Goal: Task Accomplishment & Management: Complete application form

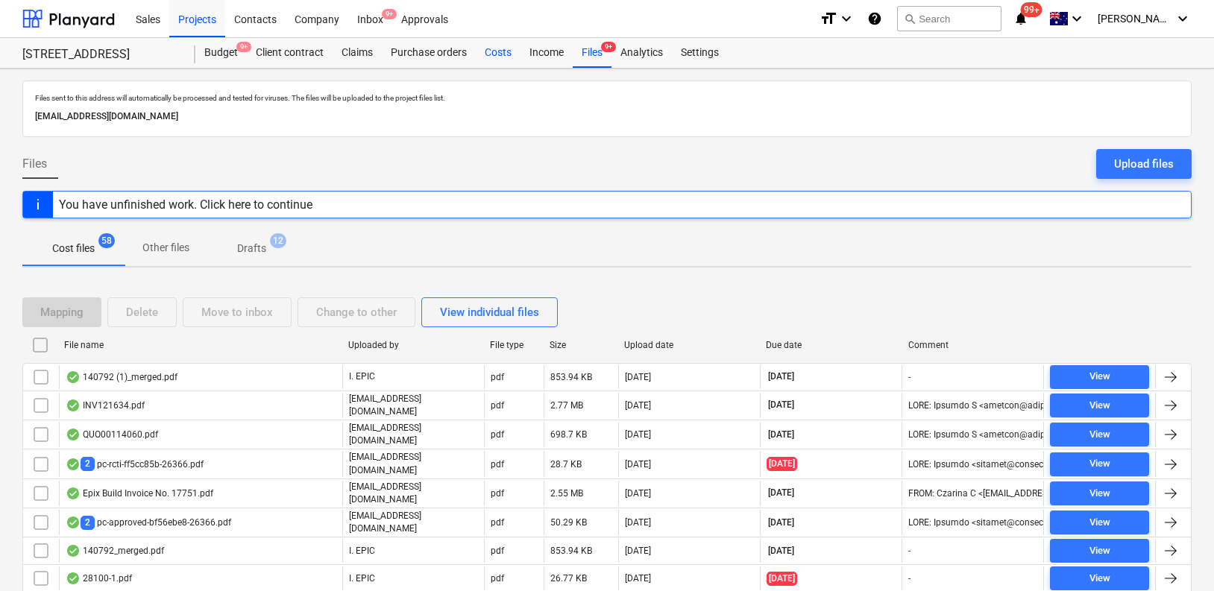
click at [489, 55] on div "Costs" at bounding box center [498, 53] width 45 height 30
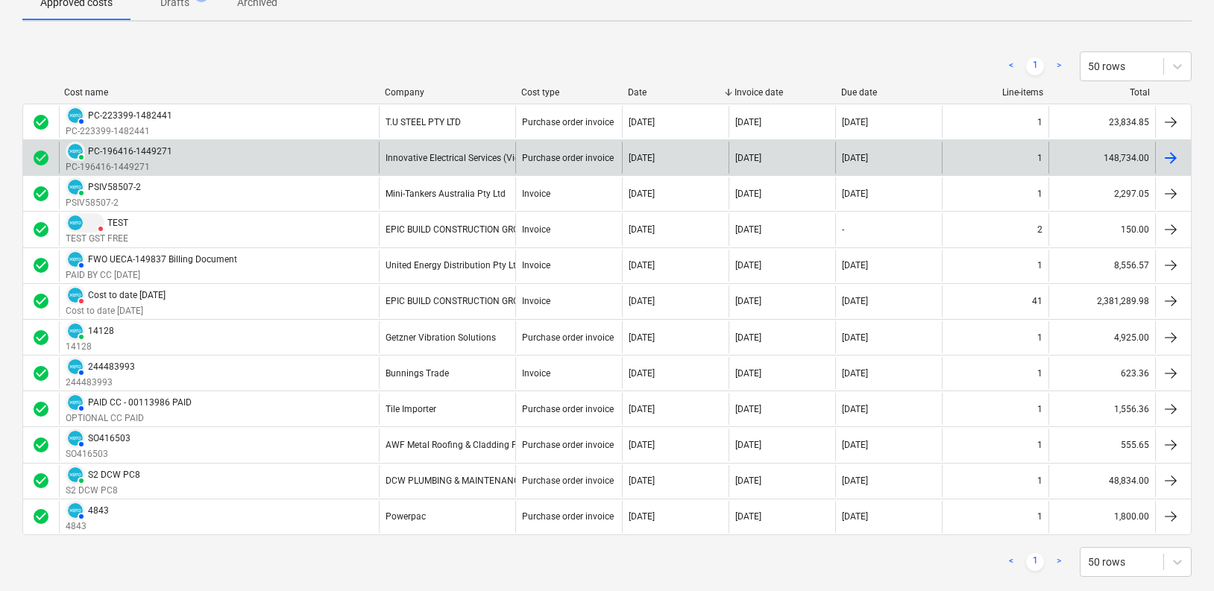
scroll to position [205, 0]
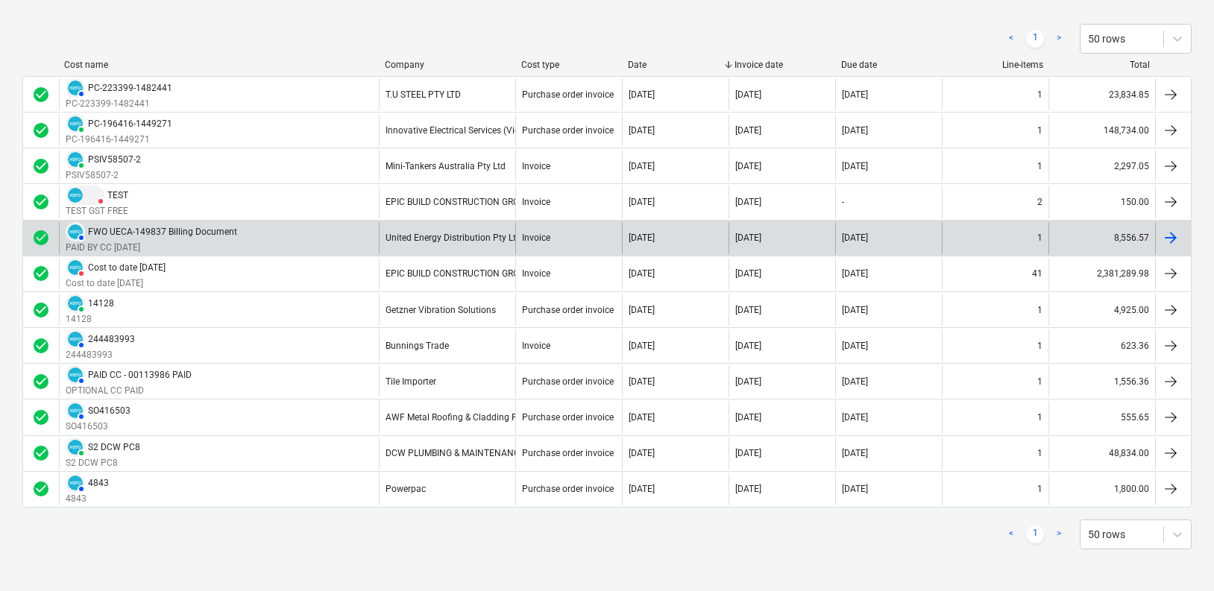
click at [253, 231] on div "AUTHORISED FWO UECA-149837 Billing Document PAID BY CC 5/9/25" at bounding box center [219, 238] width 320 height 32
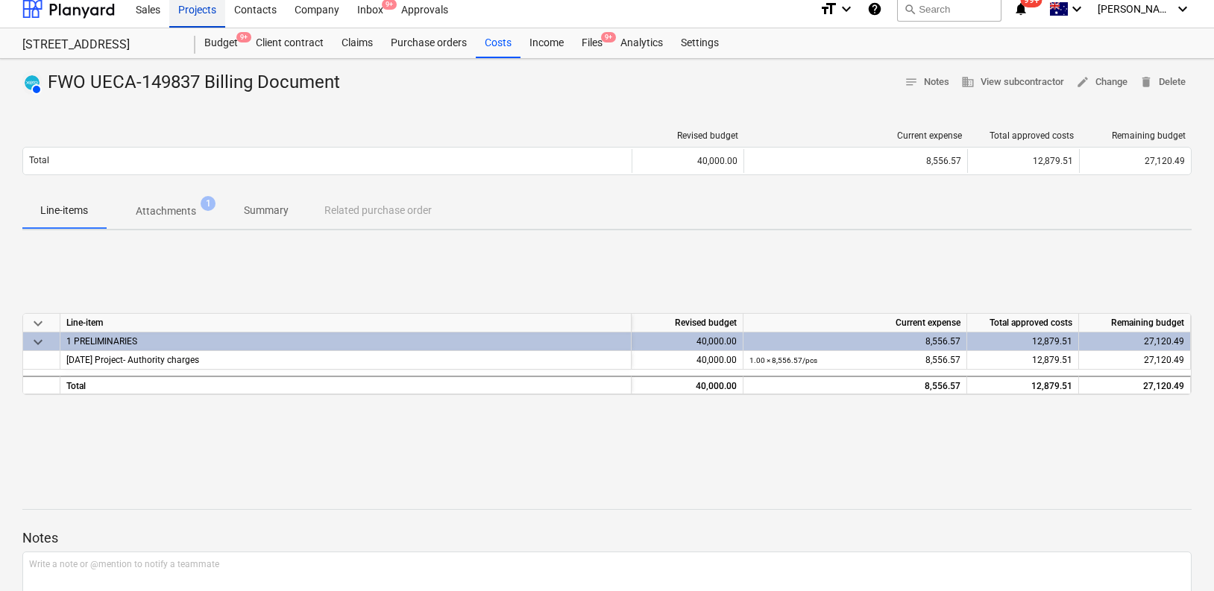
scroll to position [11, 0]
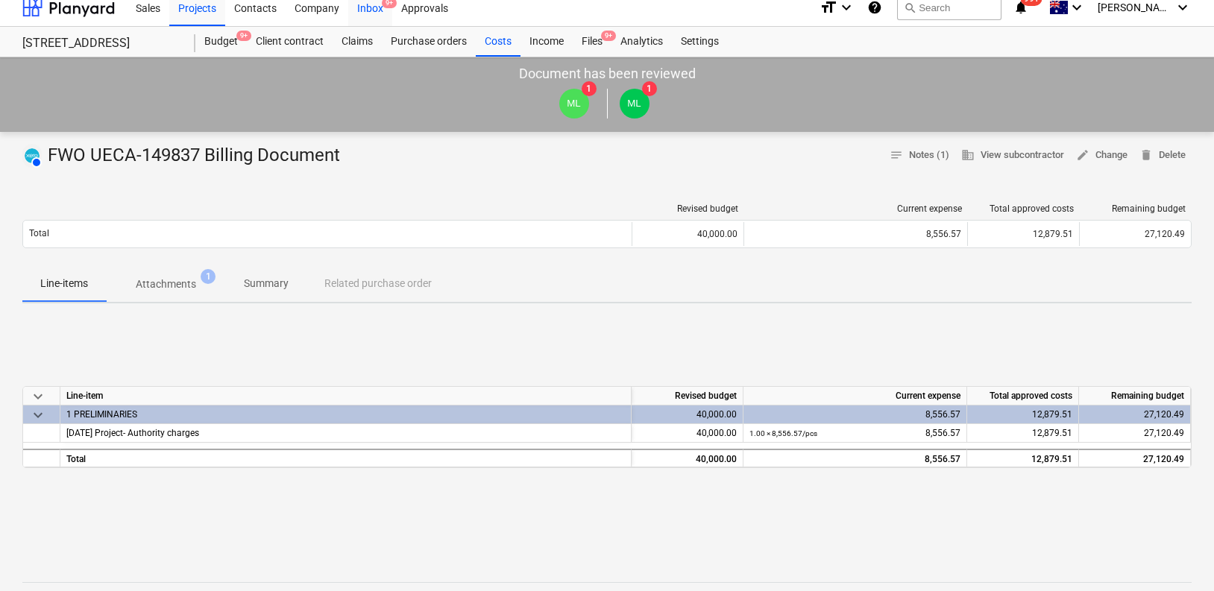
click at [371, 10] on div "Inbox 9+" at bounding box center [370, 7] width 44 height 38
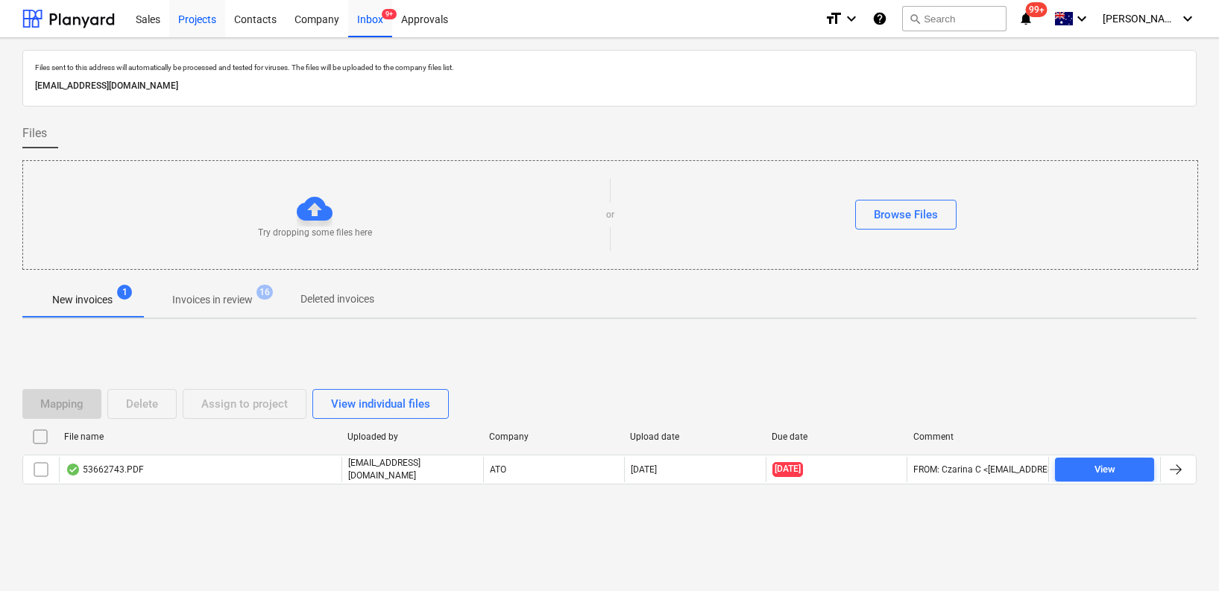
click at [213, 14] on div "Projects" at bounding box center [197, 18] width 56 height 38
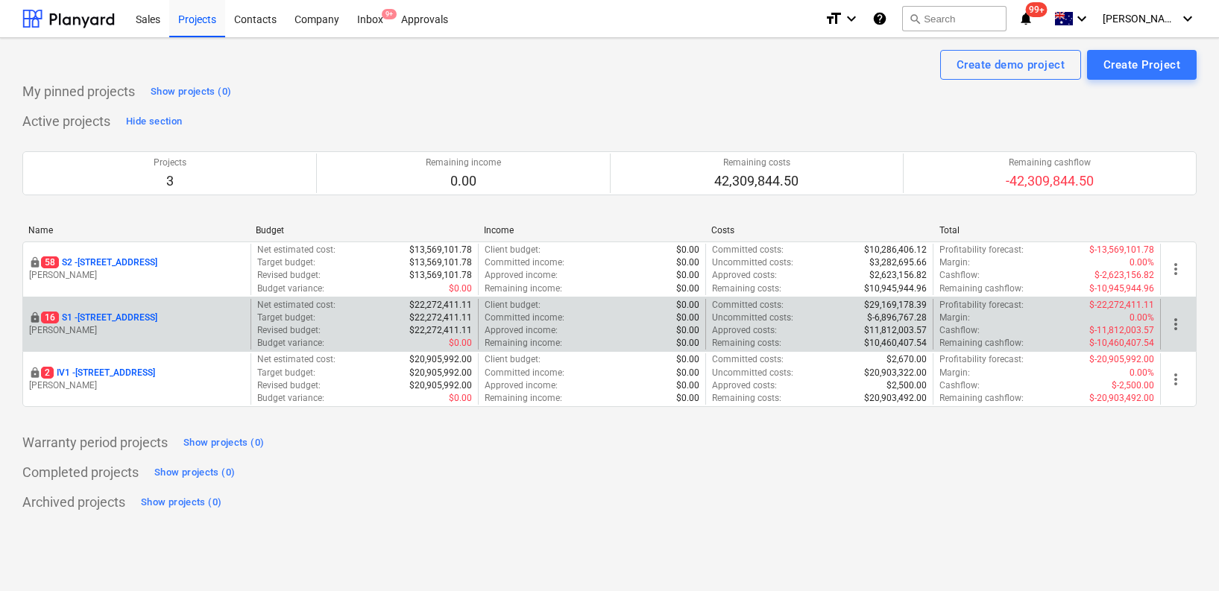
click at [122, 315] on p "16 S1 - 248 Bay Rd, Sandringham" at bounding box center [99, 318] width 116 height 13
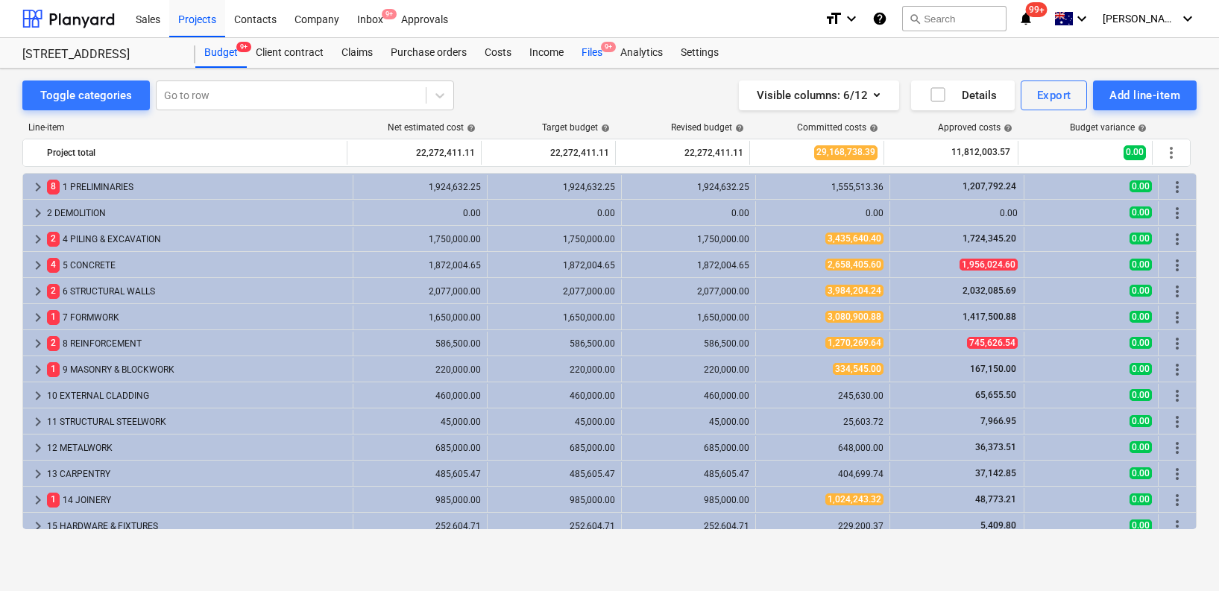
click at [587, 59] on div "Files 9+" at bounding box center [592, 53] width 39 height 30
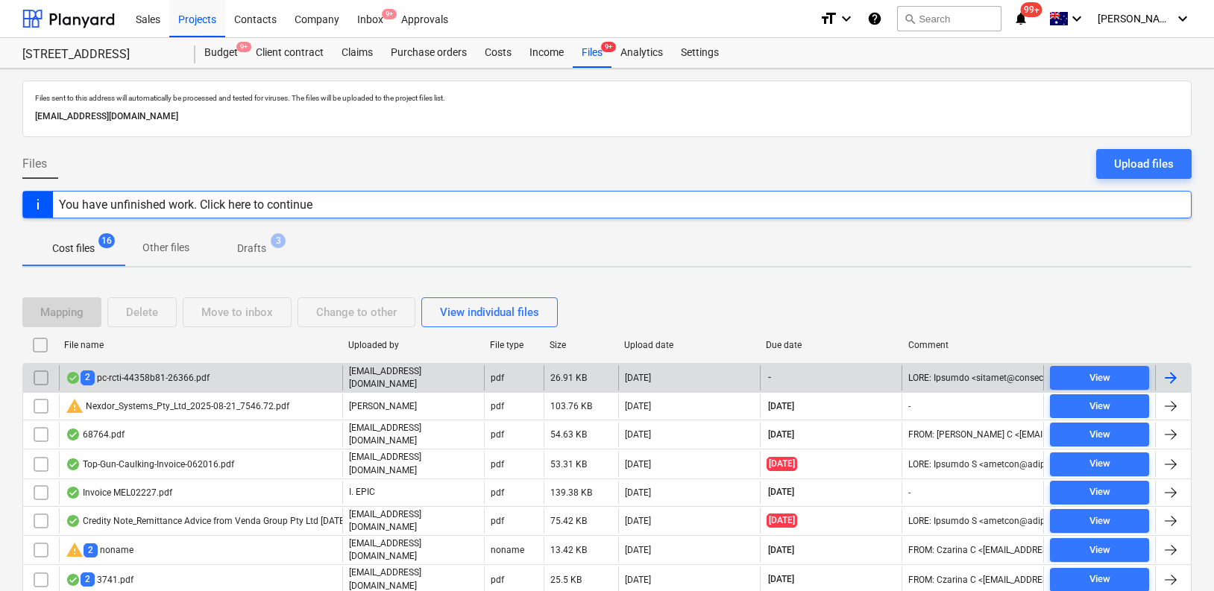
click at [295, 365] on div "2 pc-rcti-44358b81-26366.pdf" at bounding box center [200, 377] width 283 height 25
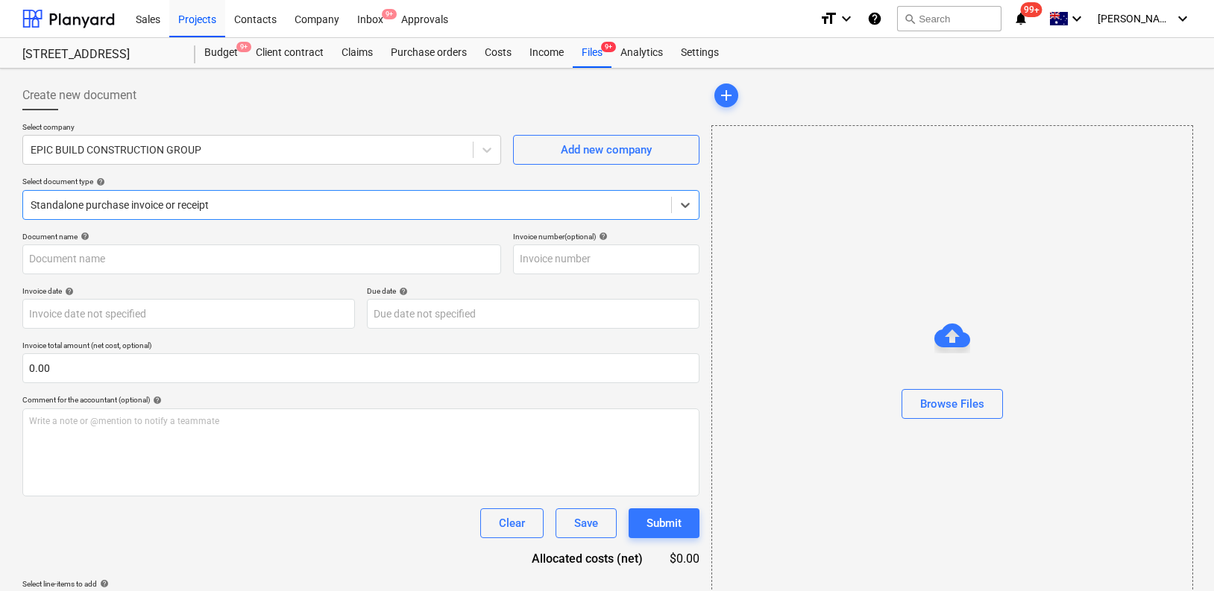
type input "2"
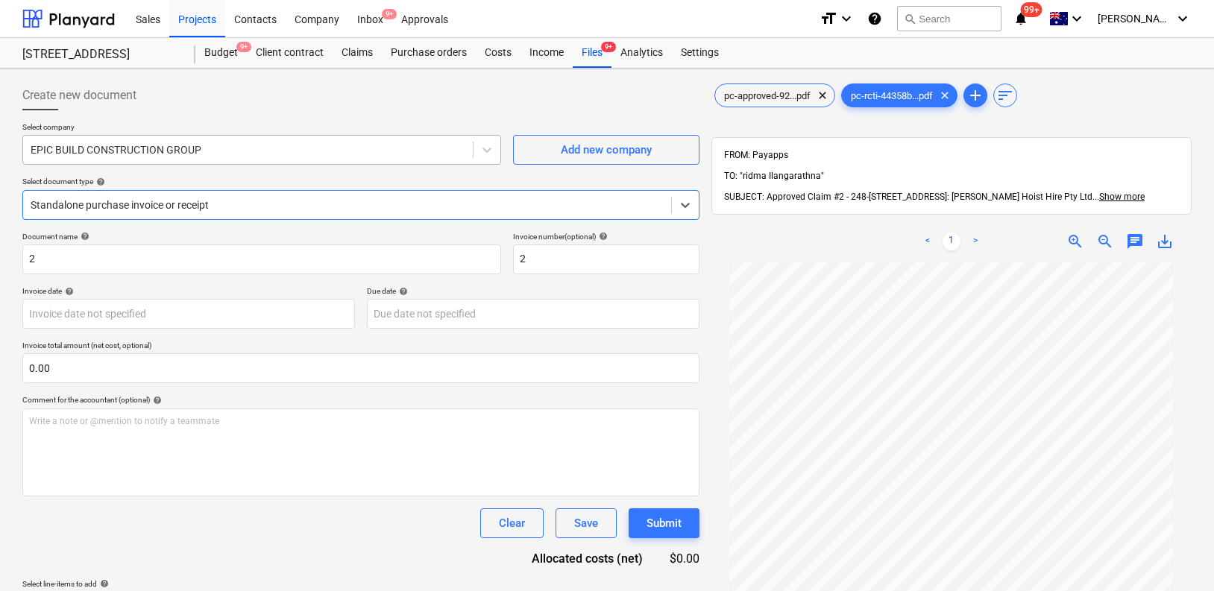
click at [302, 147] on div at bounding box center [248, 149] width 435 height 15
type input "clark"
click at [189, 201] on div at bounding box center [347, 205] width 633 height 15
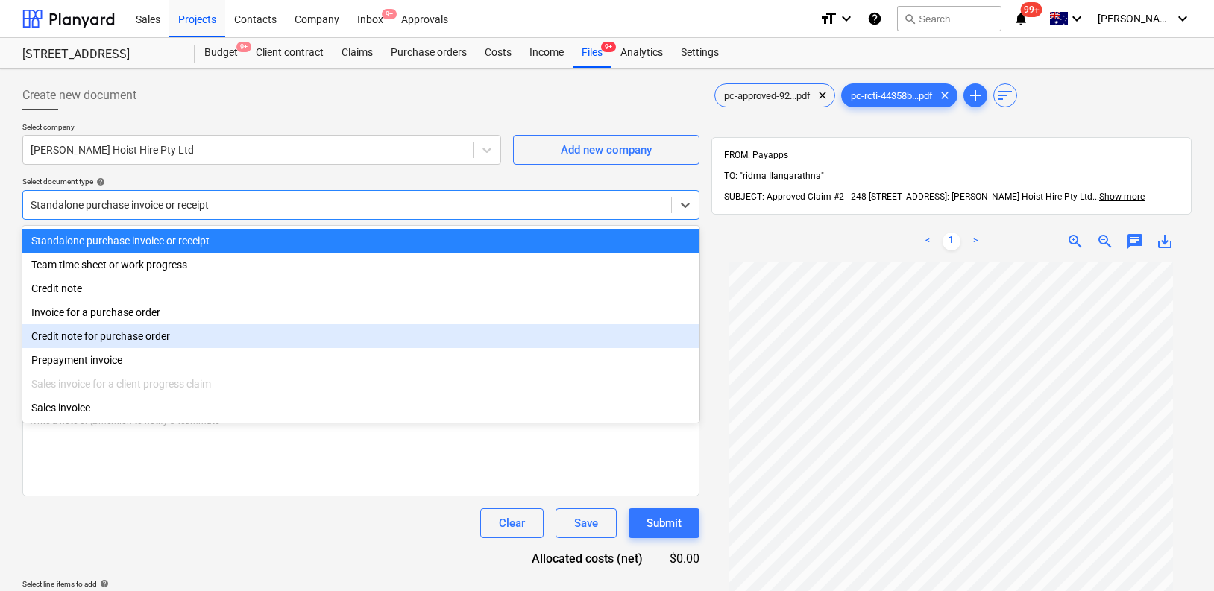
click at [204, 318] on div "Invoice for a purchase order" at bounding box center [360, 312] width 677 height 24
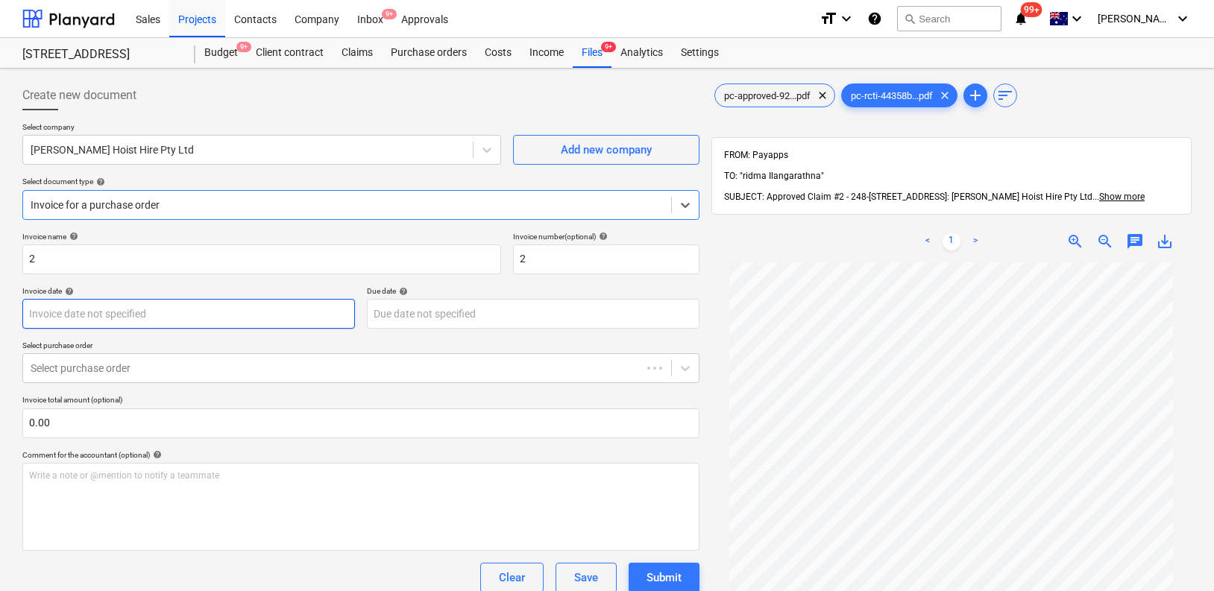
click at [202, 315] on body "Sales Projects Contacts Company Inbox 9+ Approvals format_size keyboard_arrow_d…" at bounding box center [607, 295] width 1214 height 591
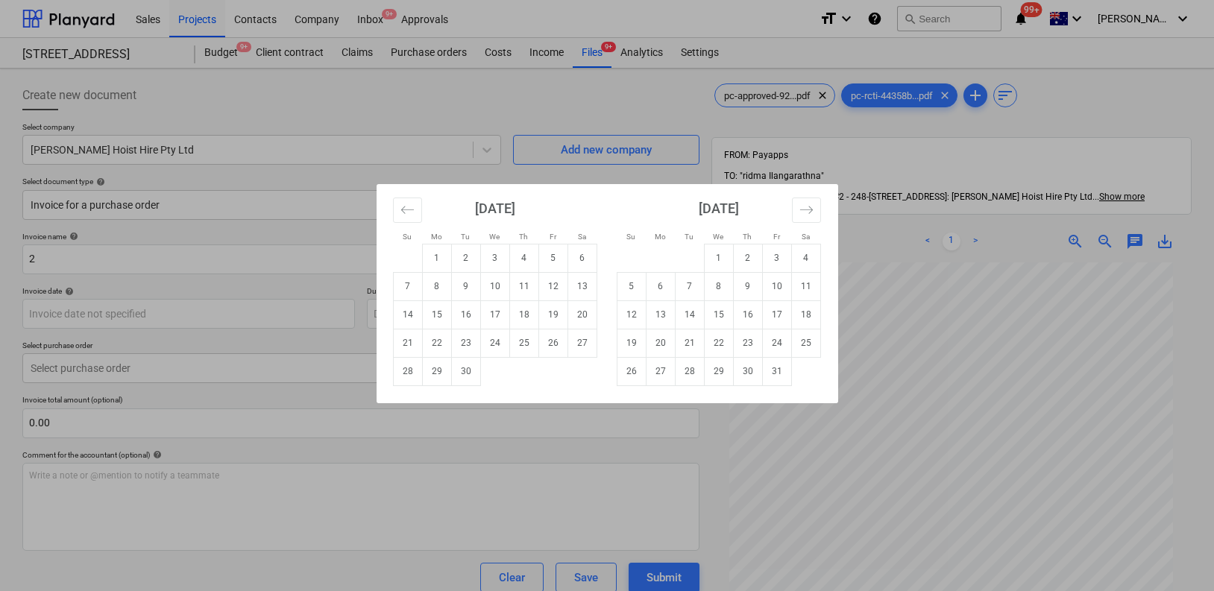
click at [212, 350] on div "Su Mo Tu We Th Fr Sa Su Mo Tu We Th Fr Sa August 2025 1 2 3 4 5 6 7 8 9 10 11 1…" at bounding box center [607, 295] width 1214 height 591
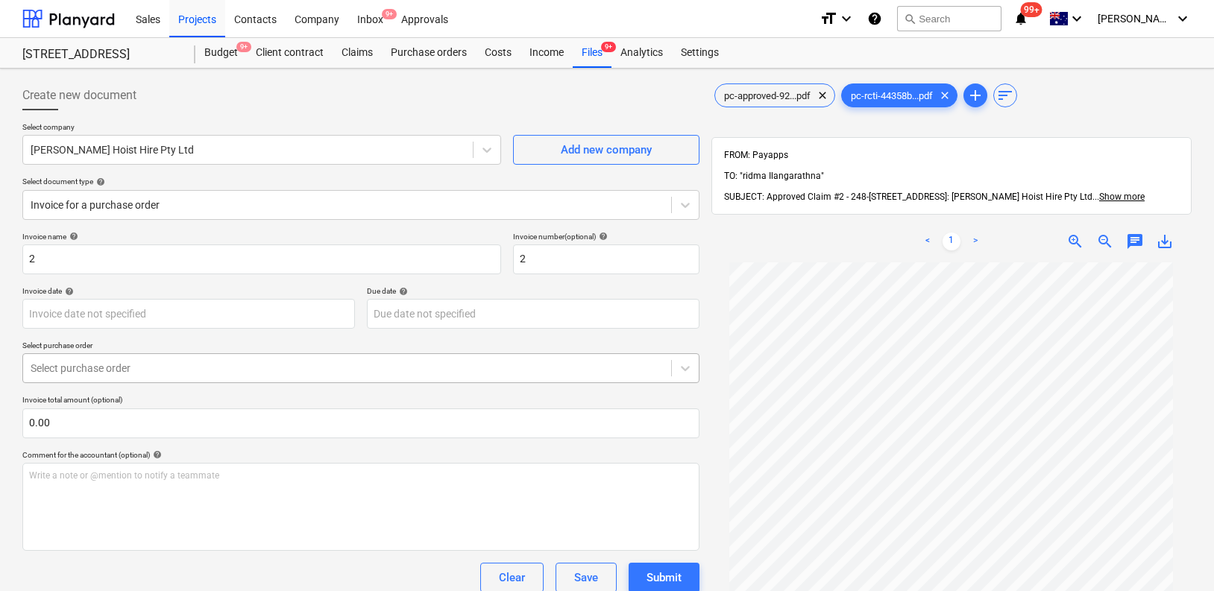
click at [212, 369] on div at bounding box center [347, 368] width 633 height 15
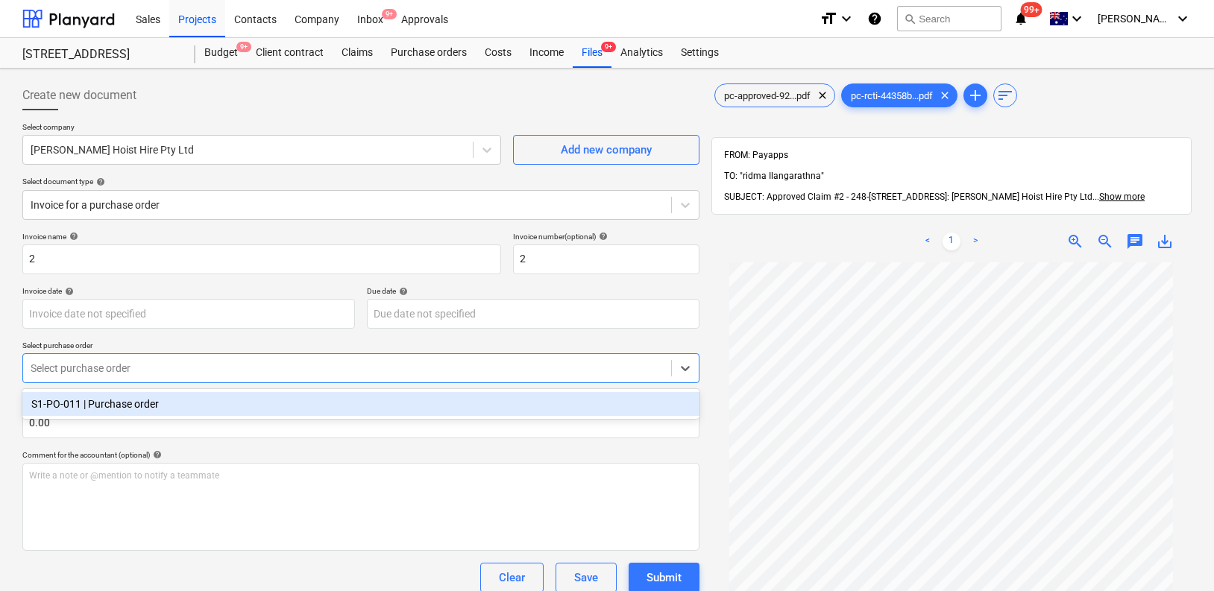
click at [210, 402] on div "S1-PO-011 | Purchase order" at bounding box center [360, 404] width 677 height 24
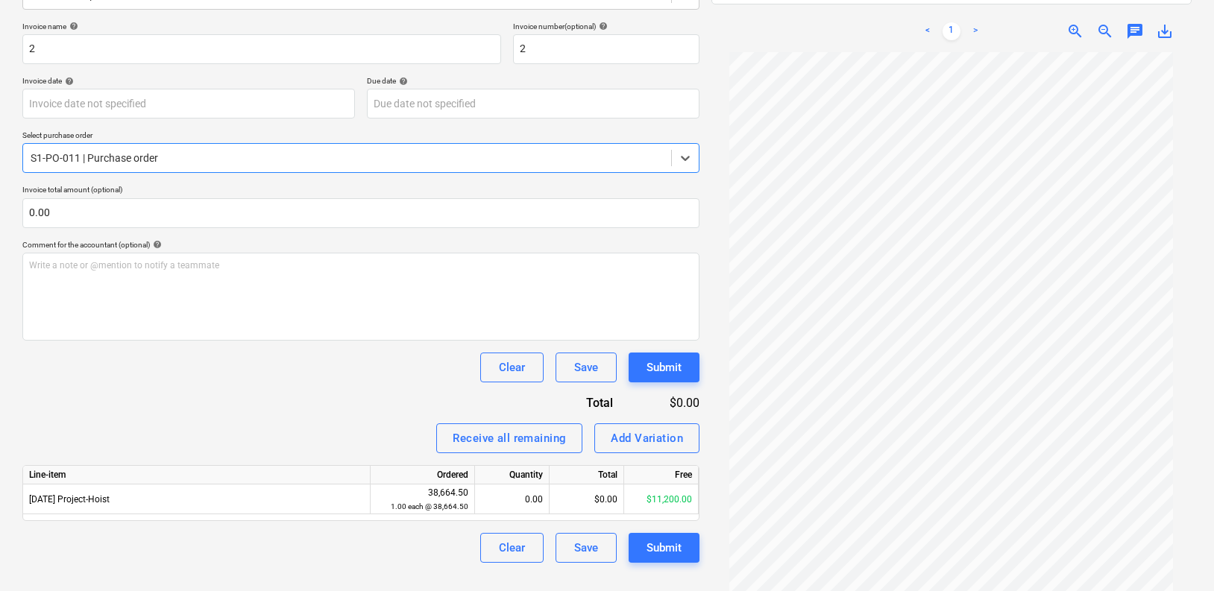
scroll to position [212, 0]
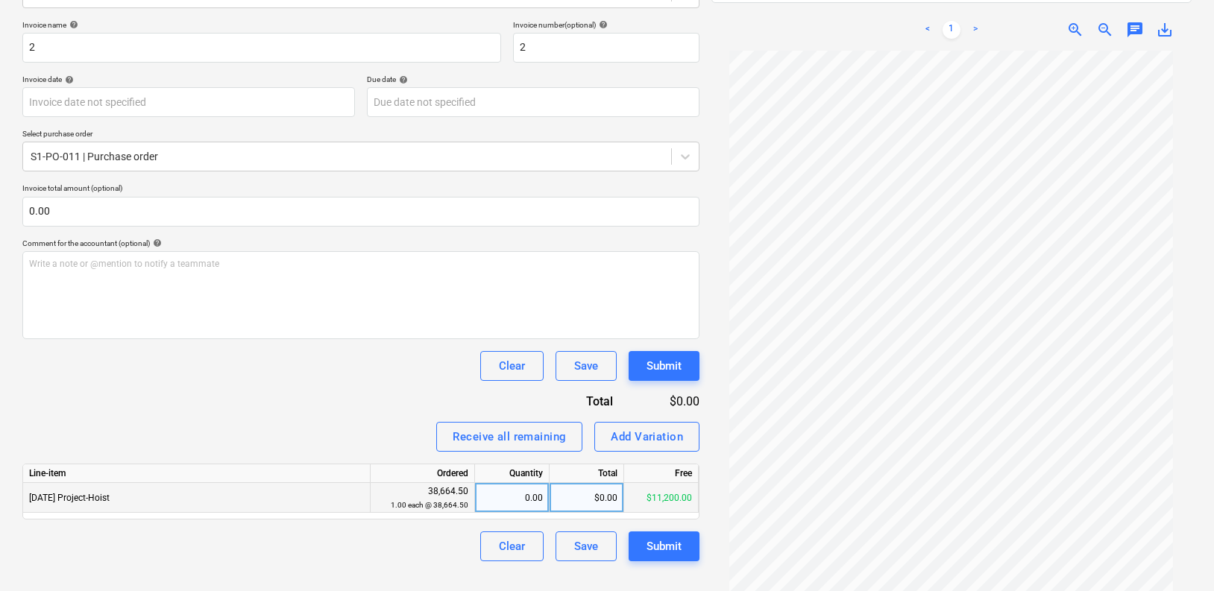
click at [566, 503] on div "$0.00" at bounding box center [587, 498] width 75 height 30
click at [531, 494] on div "0.00" at bounding box center [512, 498] width 62 height 30
click at [575, 497] on div "$0.00" at bounding box center [587, 498] width 75 height 30
type input "560.50"
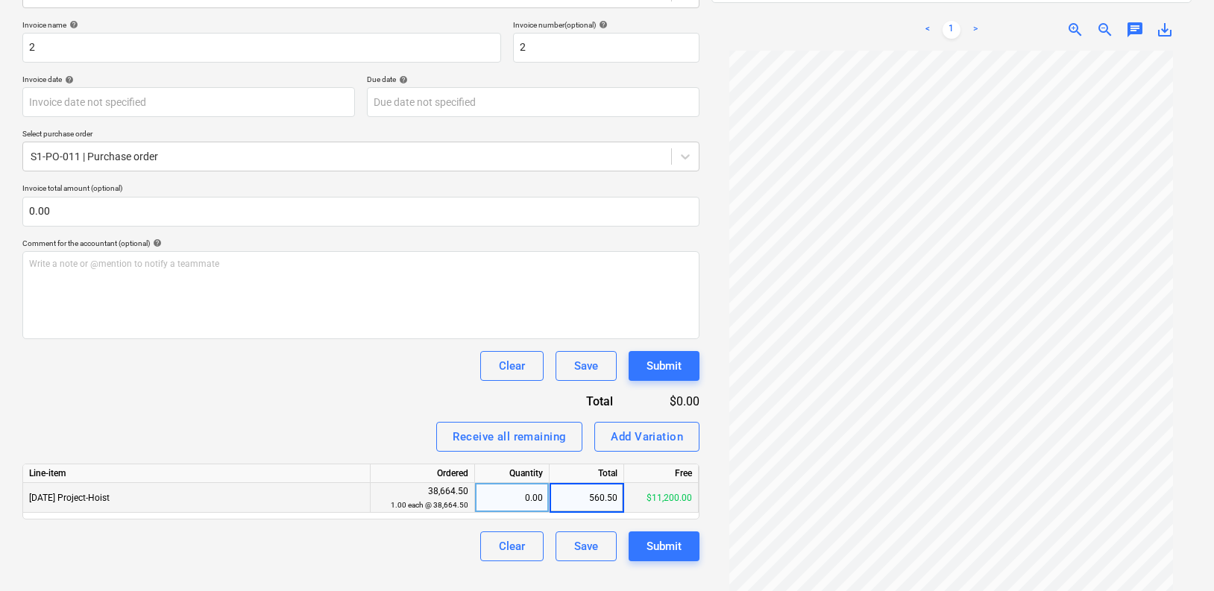
click at [386, 403] on div "Invoice name help 2 Invoice number (optional) help 2 Invoice date help Press th…" at bounding box center [360, 290] width 677 height 541
click at [218, 118] on div "Invoice name help 2 Invoice number (optional) help 2 Invoice date help Press th…" at bounding box center [360, 290] width 677 height 541
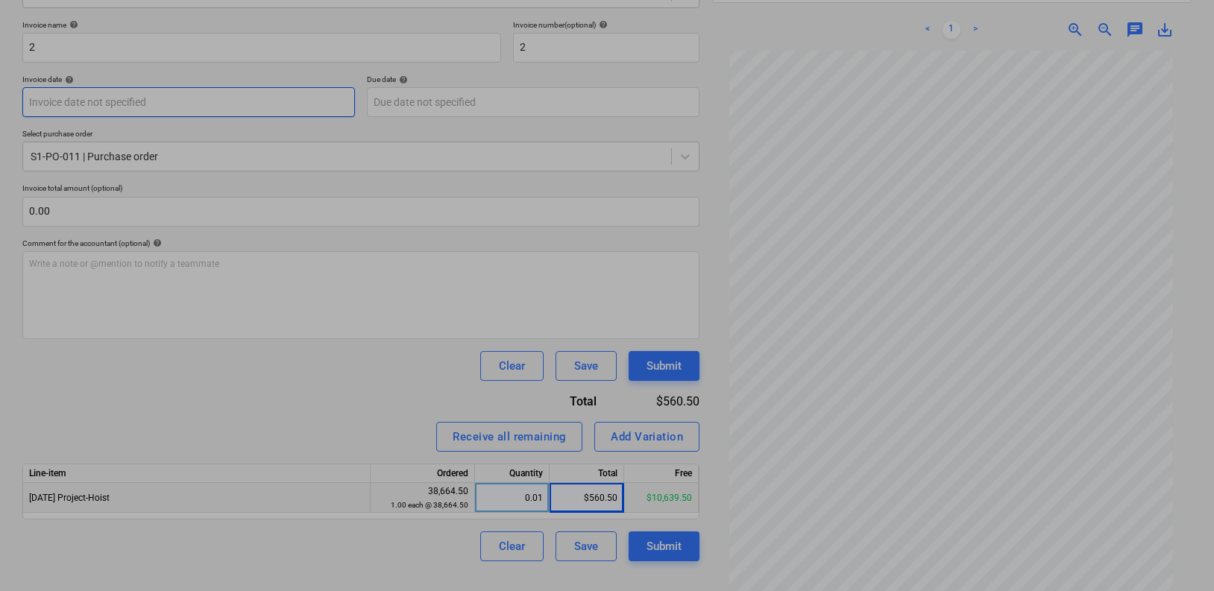
click at [226, 106] on body "Sales Projects Contacts Company Inbox 9+ Approvals format_size keyboard_arrow_d…" at bounding box center [607, 83] width 1214 height 591
paste input "PC-246894-1485497"
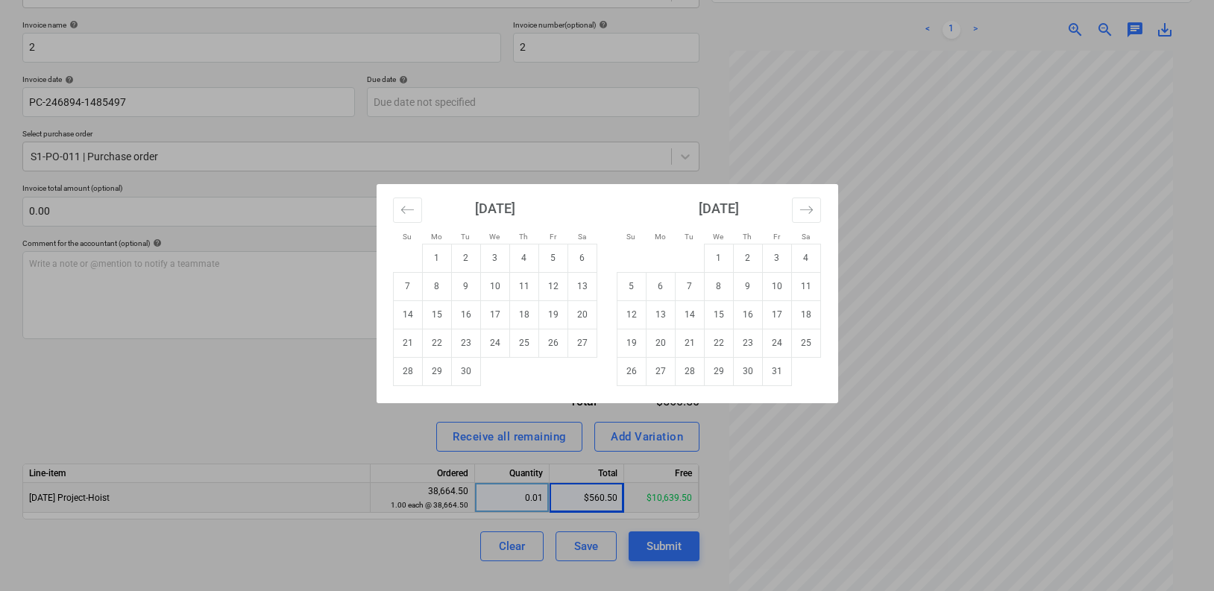
drag, startPoint x: 330, startPoint y: 166, endPoint x: 413, endPoint y: 185, distance: 85.6
click at [333, 166] on div "Su Mo Tu We Th Fr Sa Su Mo Tu We Th Fr Sa August 2025 1 2 3 4 5 6 7 8 9 10 11 1…" at bounding box center [607, 295] width 1214 height 591
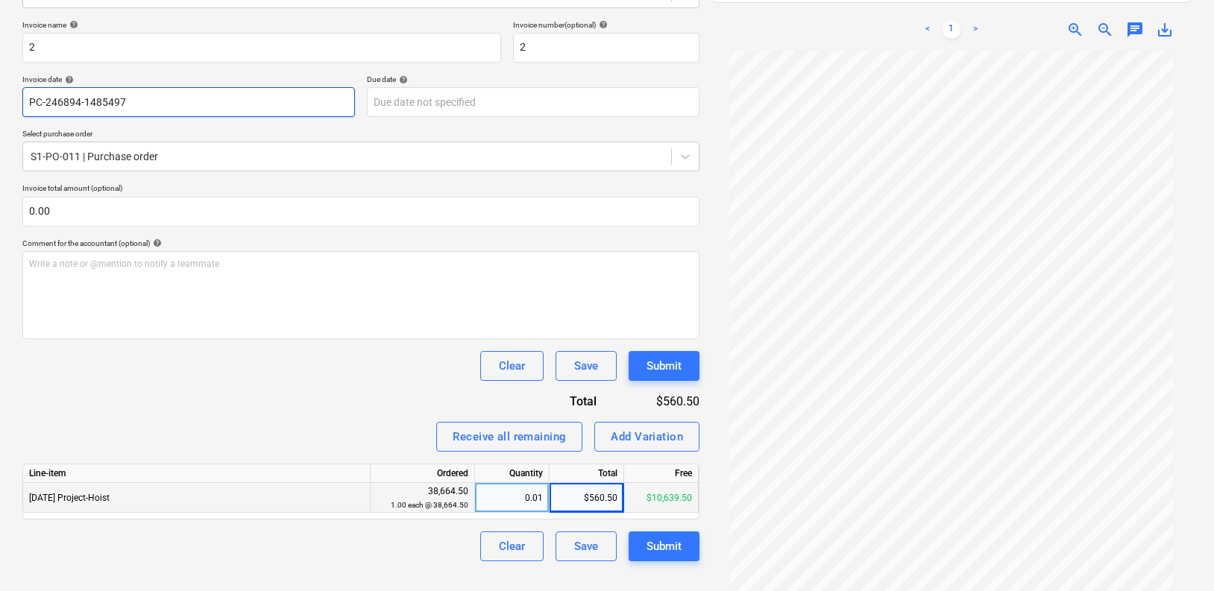
click at [215, 105] on body "Sales Projects Contacts Company Inbox 9+ Approvals format_size keyboard_arrow_d…" at bounding box center [607, 83] width 1214 height 591
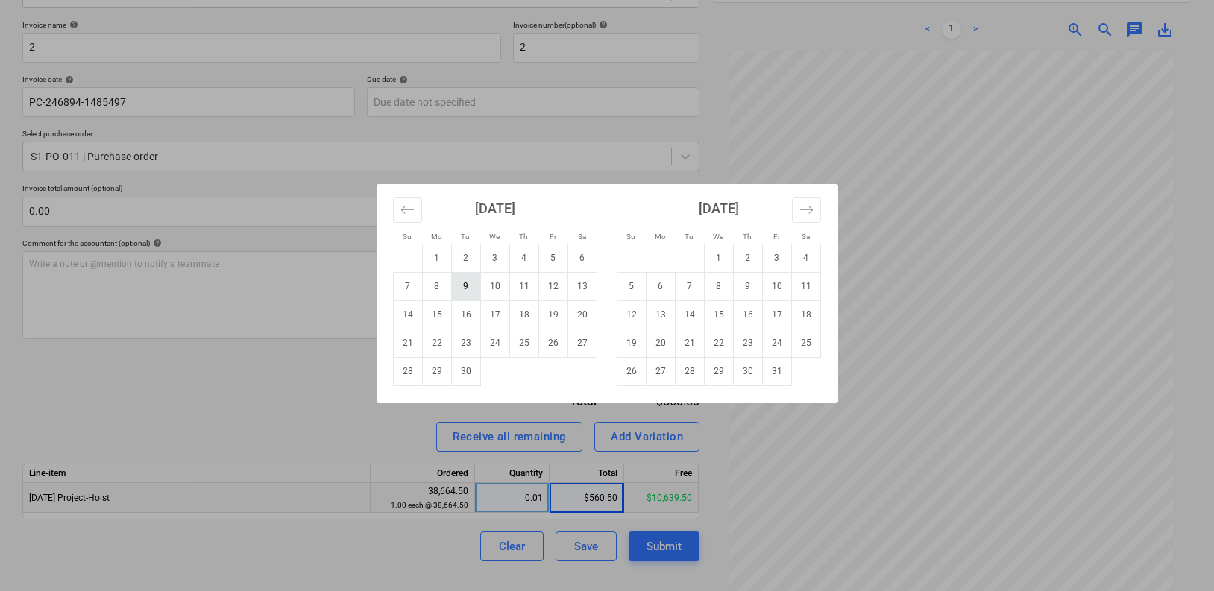
click at [470, 285] on td "9" at bounding box center [465, 286] width 29 height 28
type input "09 Sep 2025"
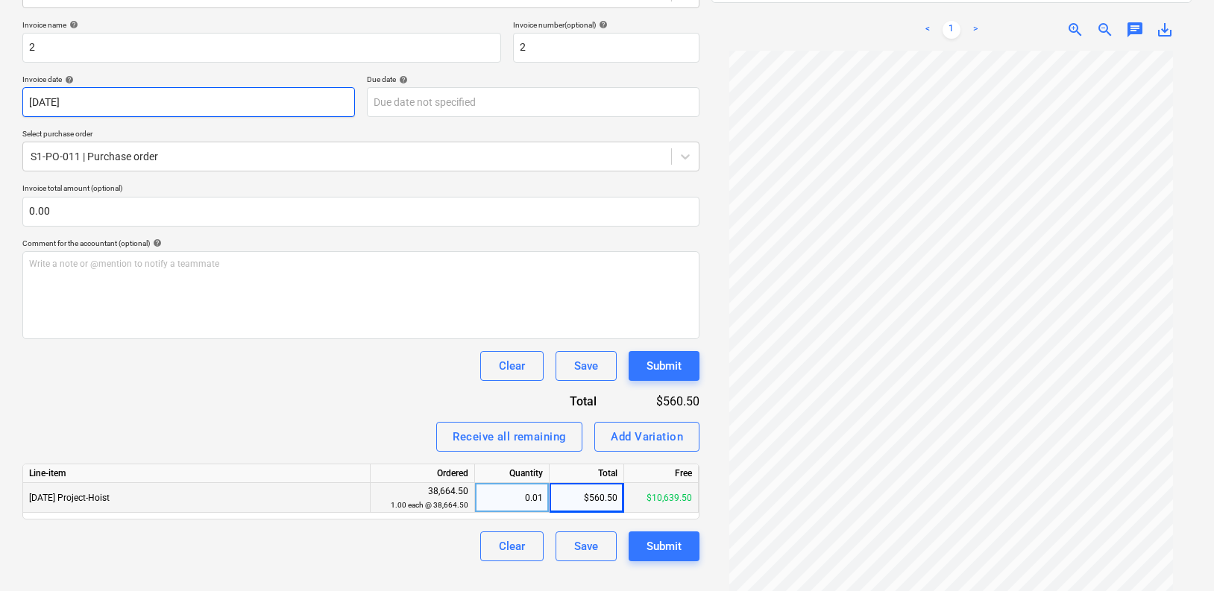
click at [294, 110] on body "Sales Projects Contacts Company Inbox 9+ Approvals format_size keyboard_arrow_d…" at bounding box center [607, 83] width 1214 height 591
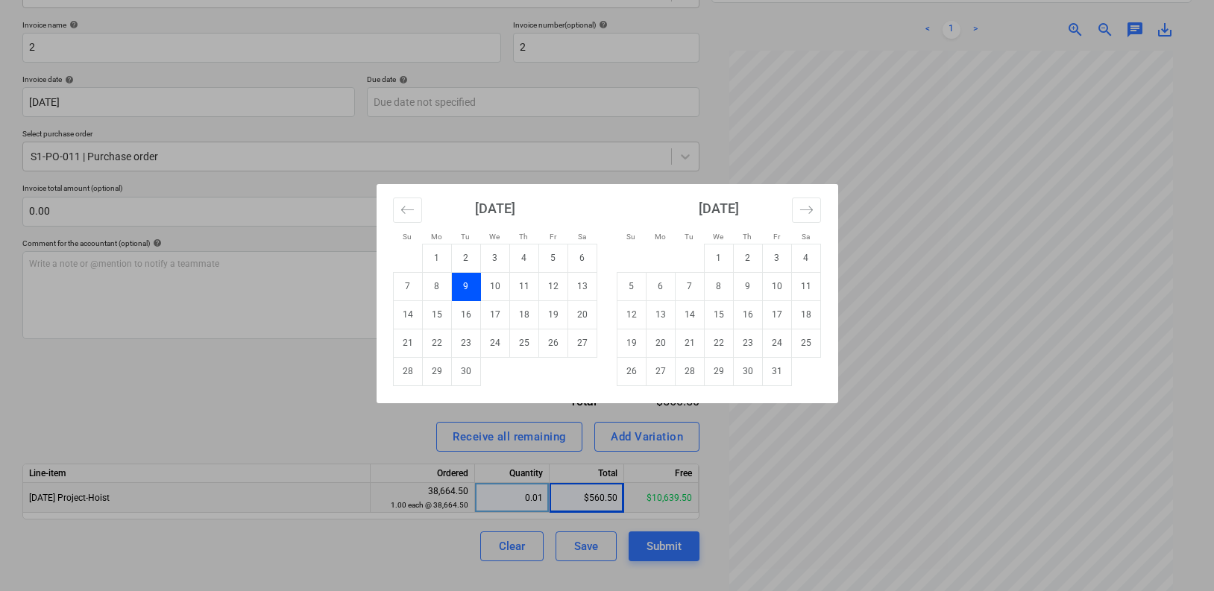
click at [511, 117] on div "Su Mo Tu We Th Fr Sa Su Mo Tu We Th Fr Sa August 2025 1 2 3 4 5 6 7 8 9 10 11 1…" at bounding box center [607, 295] width 1214 height 591
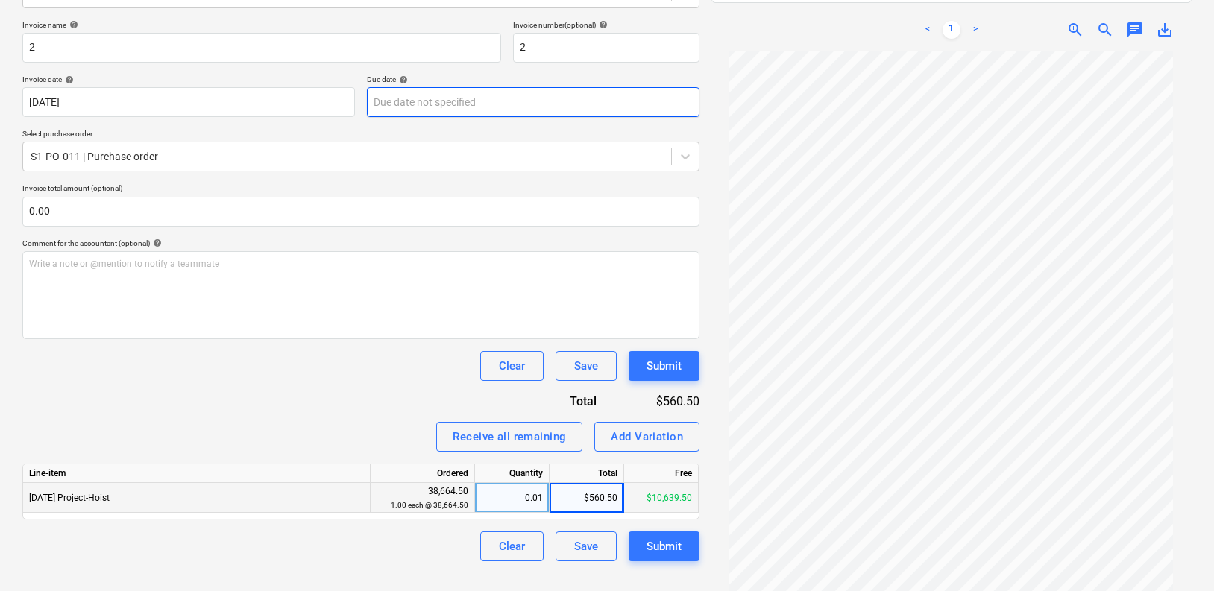
click at [412, 104] on body "Sales Projects Contacts Company Inbox 9+ Approvals format_size keyboard_arrow_d…" at bounding box center [607, 83] width 1214 height 591
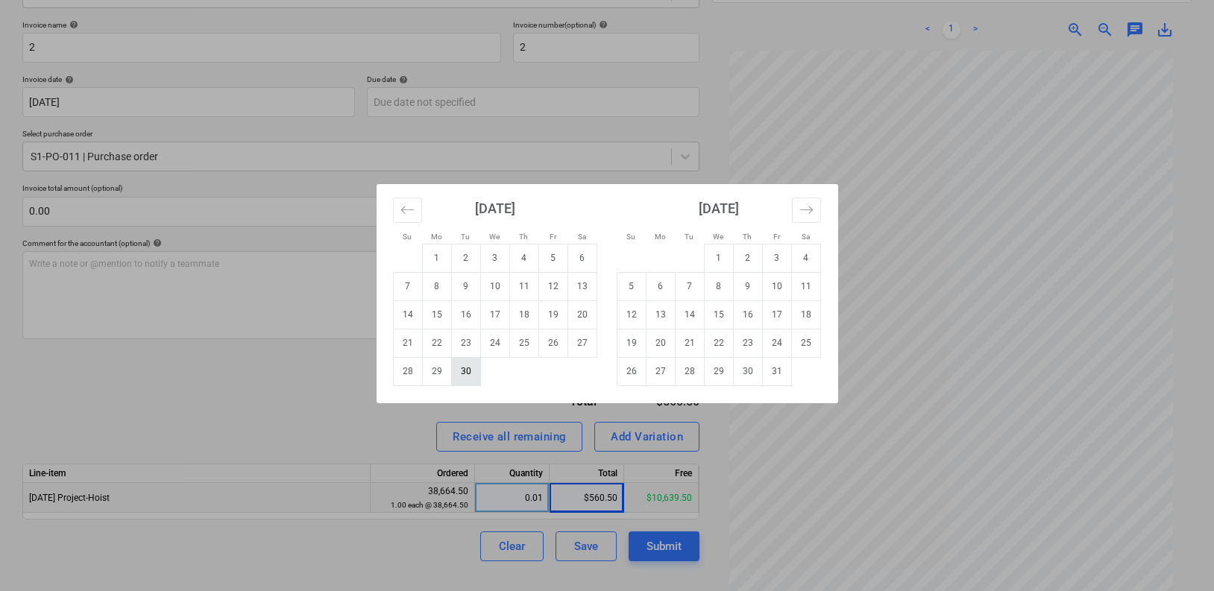
click at [473, 370] on td "30" at bounding box center [465, 371] width 29 height 28
type input "30 Sep 2025"
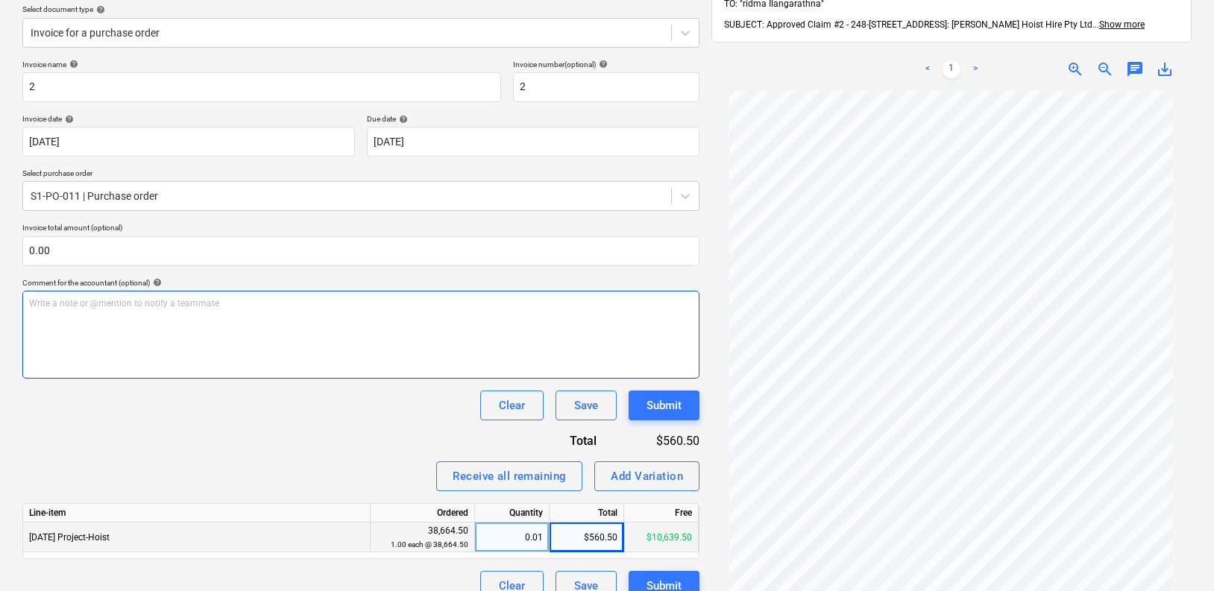
scroll to position [171, 0]
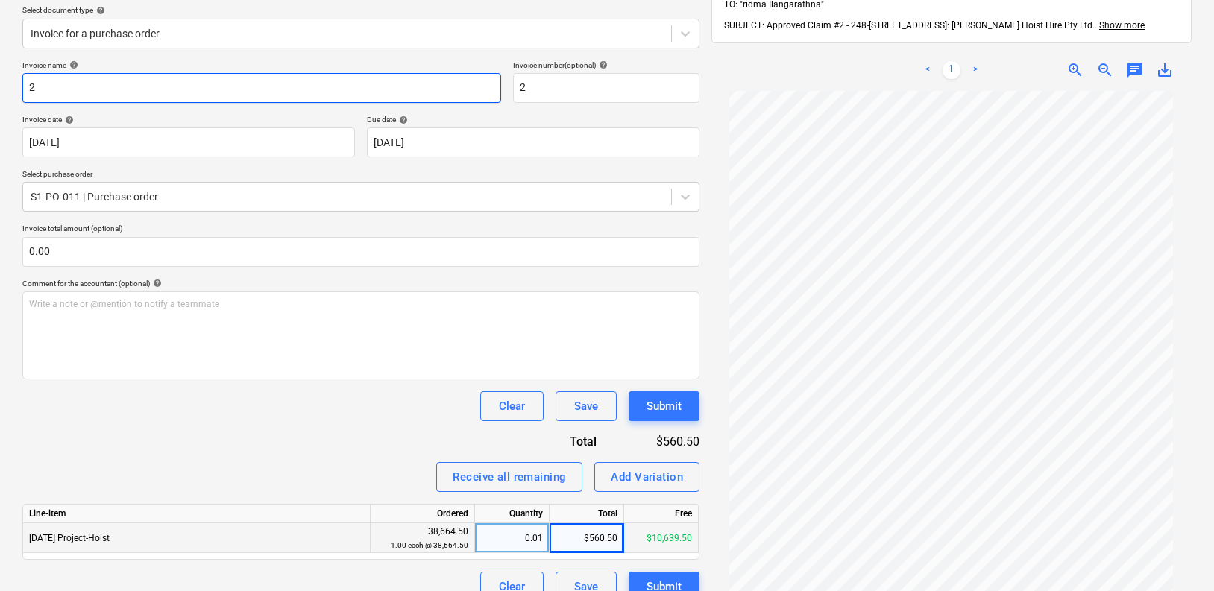
click at [139, 83] on input "2" at bounding box center [261, 88] width 479 height 30
paste input "PC-246894-1485497"
type input "PC-246894-1485497"
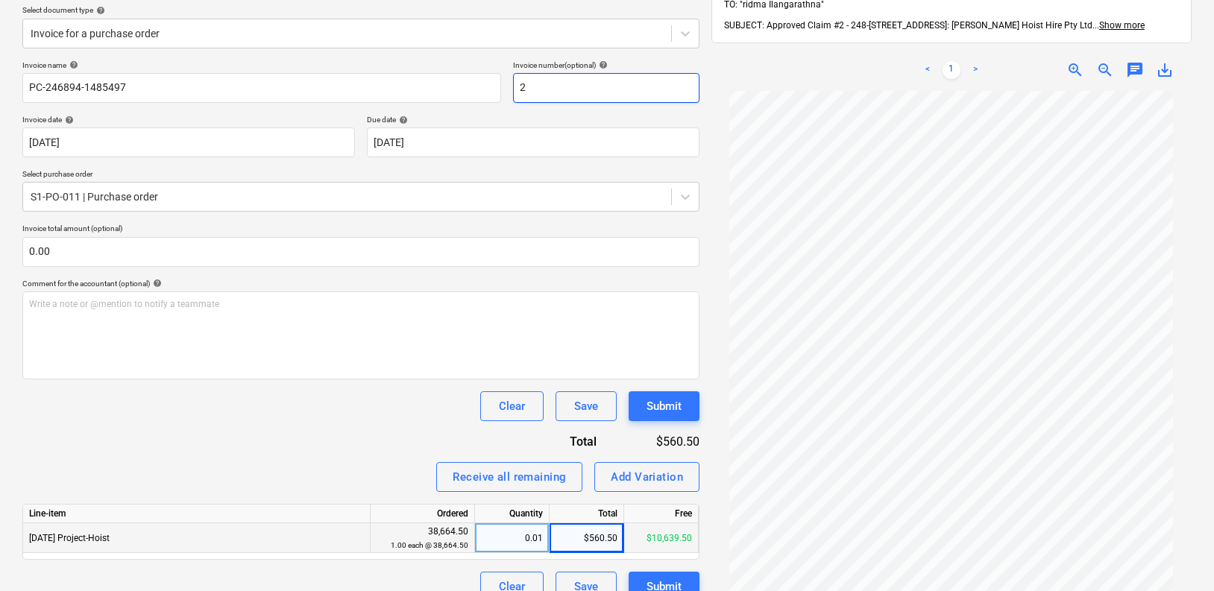
click at [573, 95] on input "2" at bounding box center [606, 88] width 186 height 30
paste input "PC-246894-1485497"
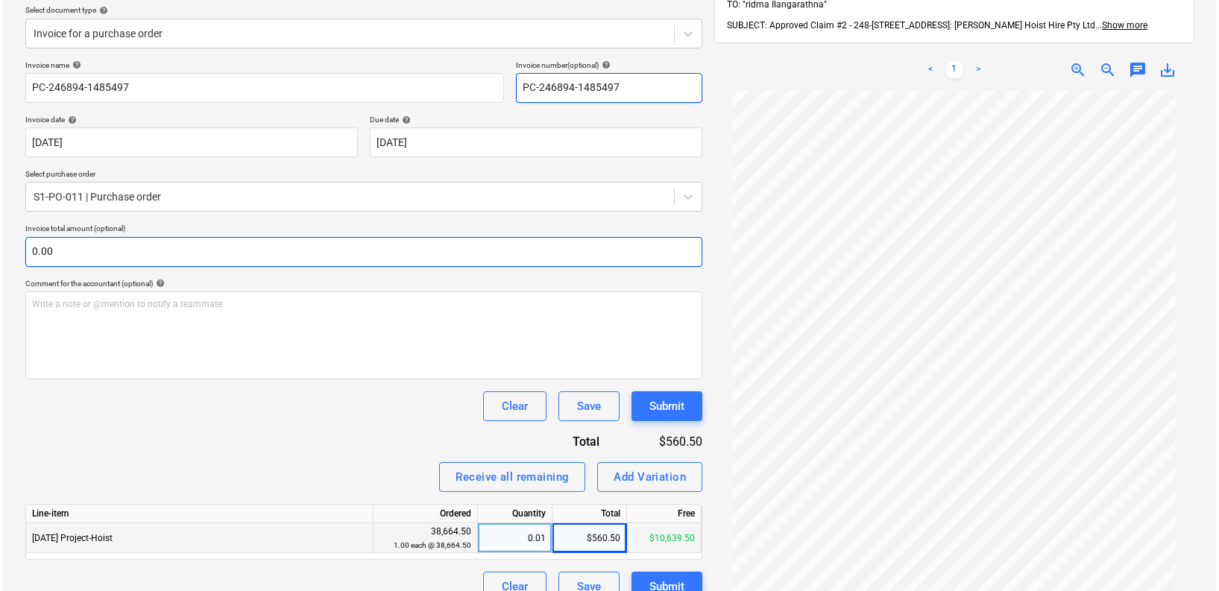
scroll to position [212, 0]
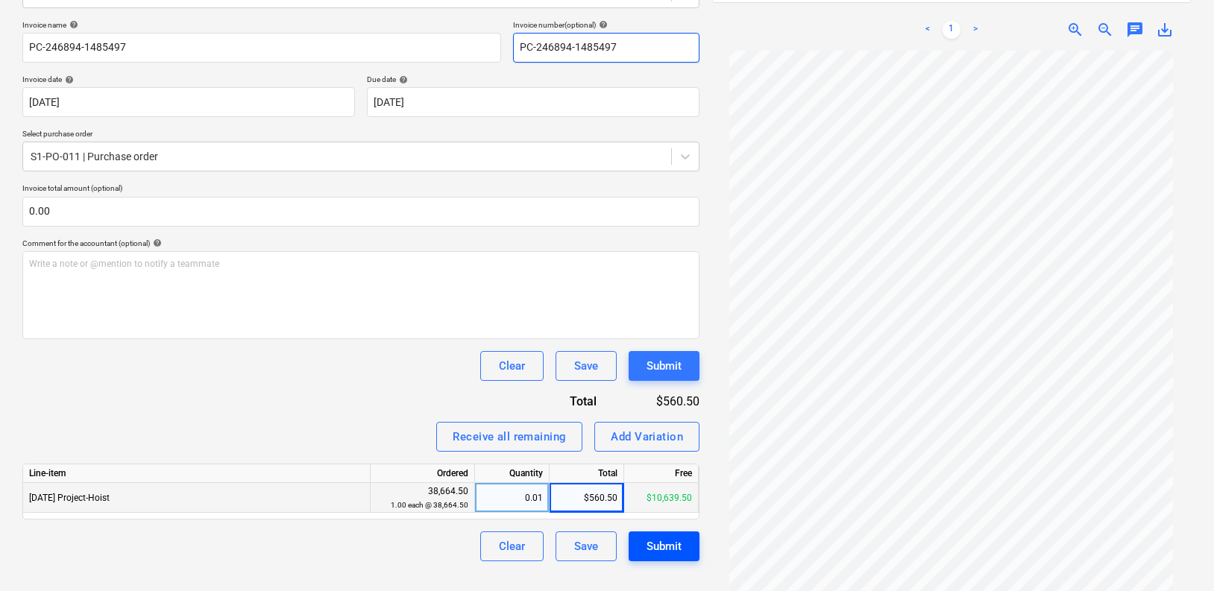
type input "PC-246894-1485497"
click at [666, 540] on div "Submit" at bounding box center [663, 546] width 35 height 19
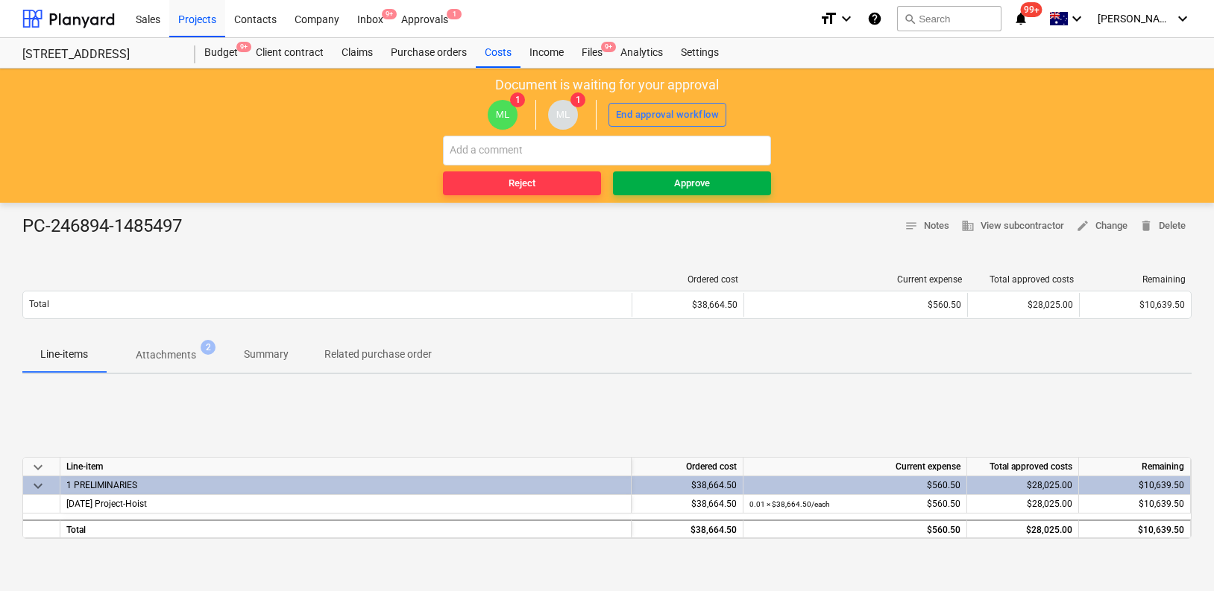
click at [667, 183] on span "Approve" at bounding box center [692, 183] width 146 height 17
